Goal: Find contact information: Find contact information

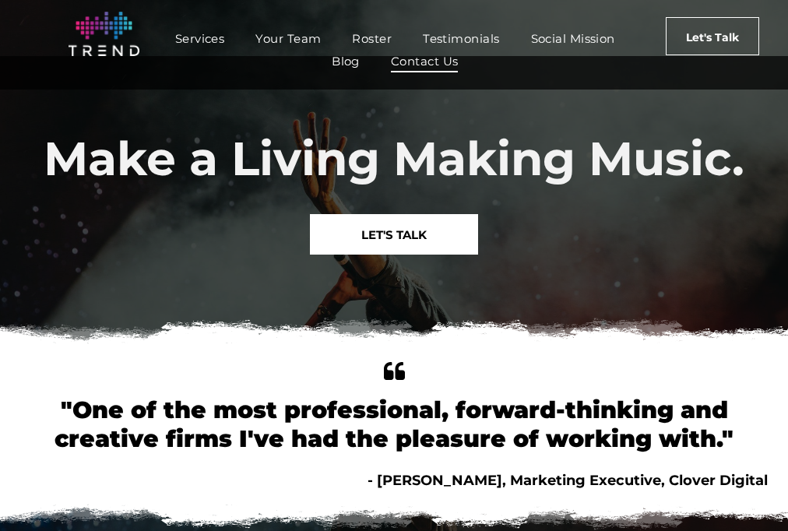
click at [458, 70] on span "Contact Us" at bounding box center [425, 61] width 68 height 23
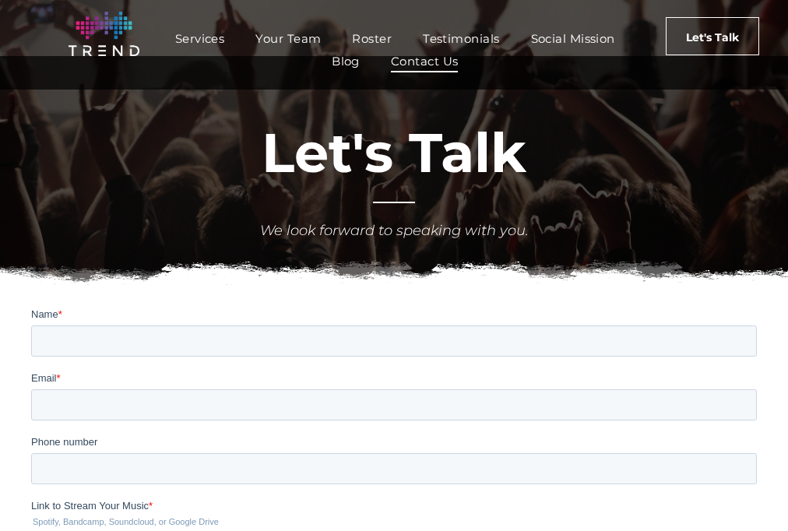
click at [458, 65] on span "Contact Us" at bounding box center [425, 61] width 68 height 23
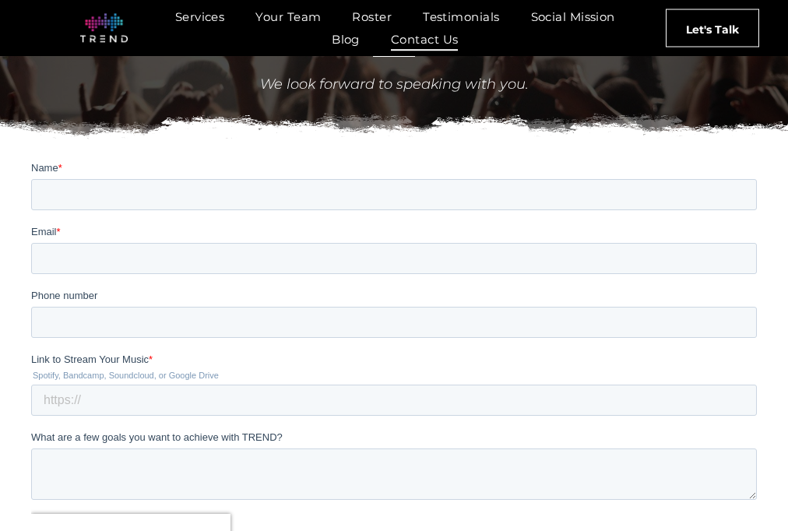
scroll to position [243, 0]
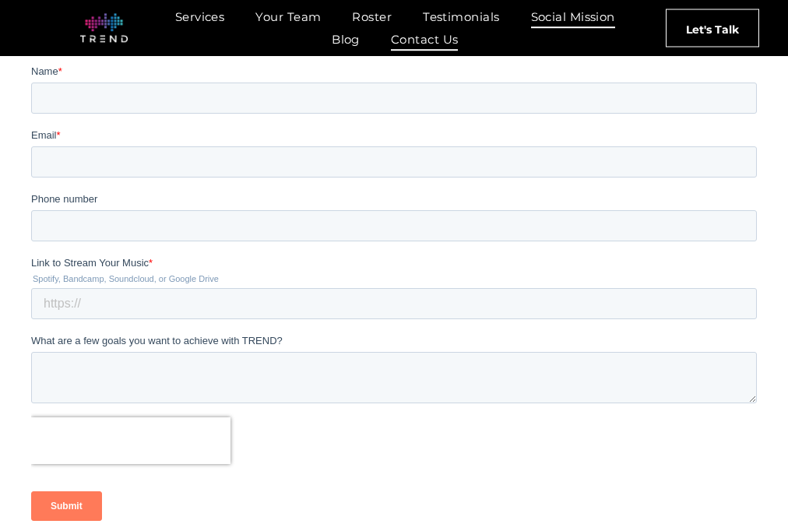
click at [531, 28] on span "Social Mission" at bounding box center [573, 16] width 84 height 23
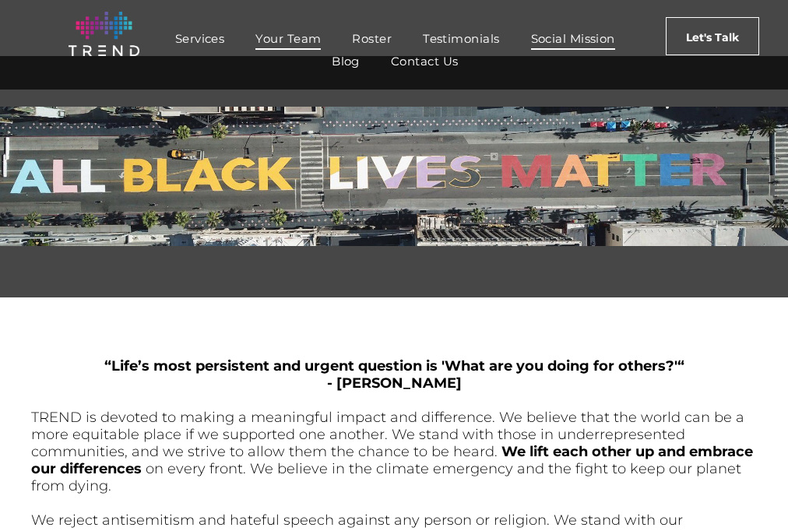
click at [321, 44] on span "Your Team" at bounding box center [287, 38] width 65 height 23
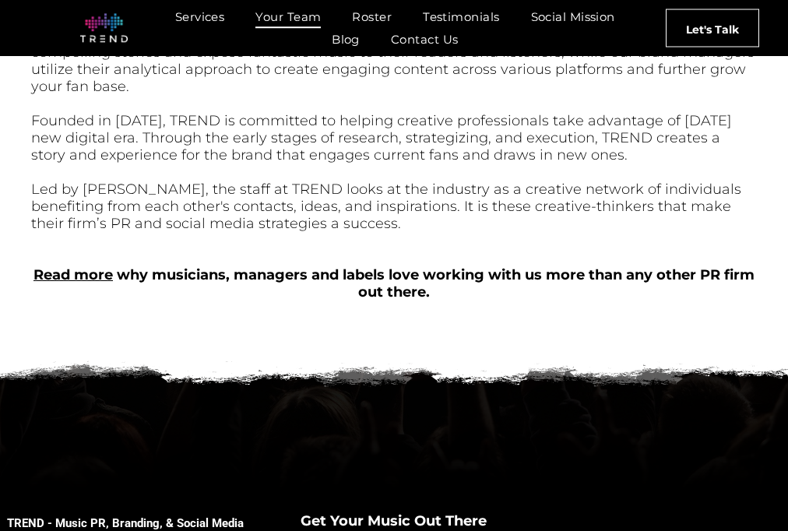
scroll to position [602, 0]
